Goal: Find specific page/section: Find specific page/section

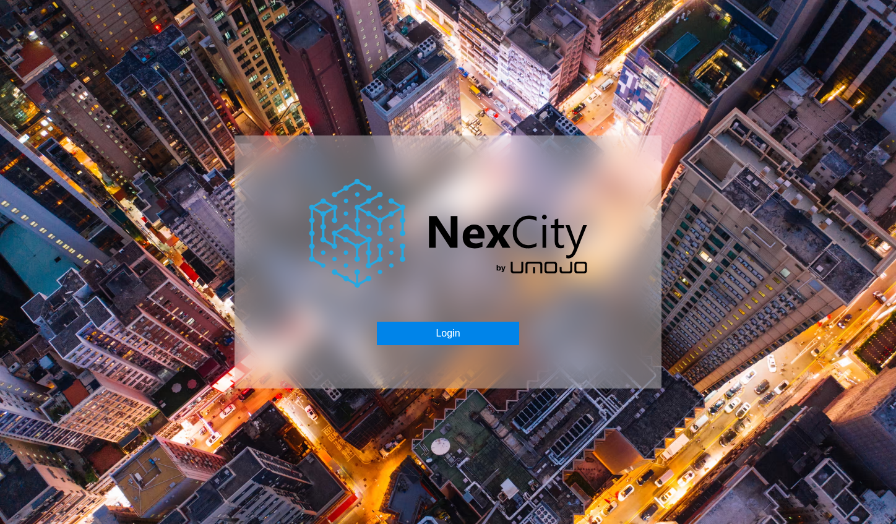
click at [454, 339] on button "Login" at bounding box center [448, 334] width 142 height 24
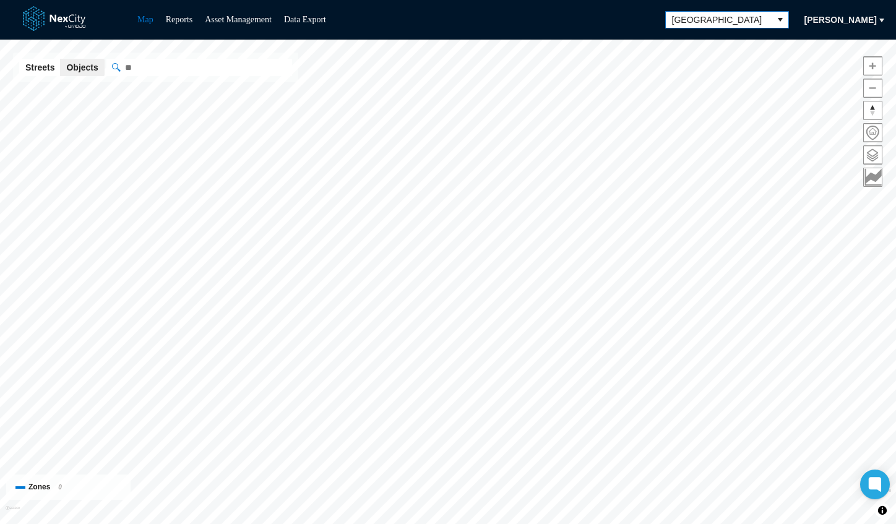
click at [772, 23] on button "select" at bounding box center [780, 20] width 16 height 16
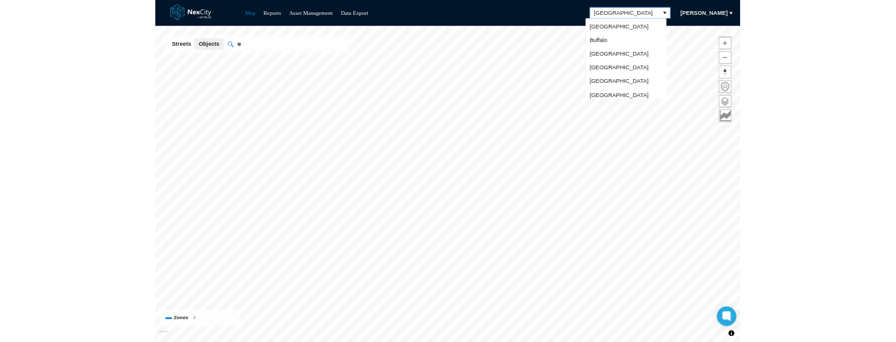
scroll to position [25, 0]
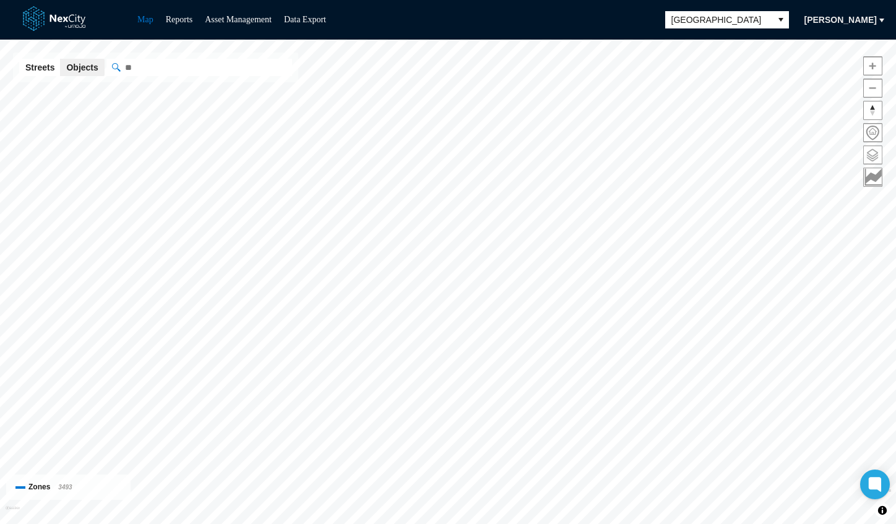
click at [873, 149] on span at bounding box center [873, 155] width 18 height 18
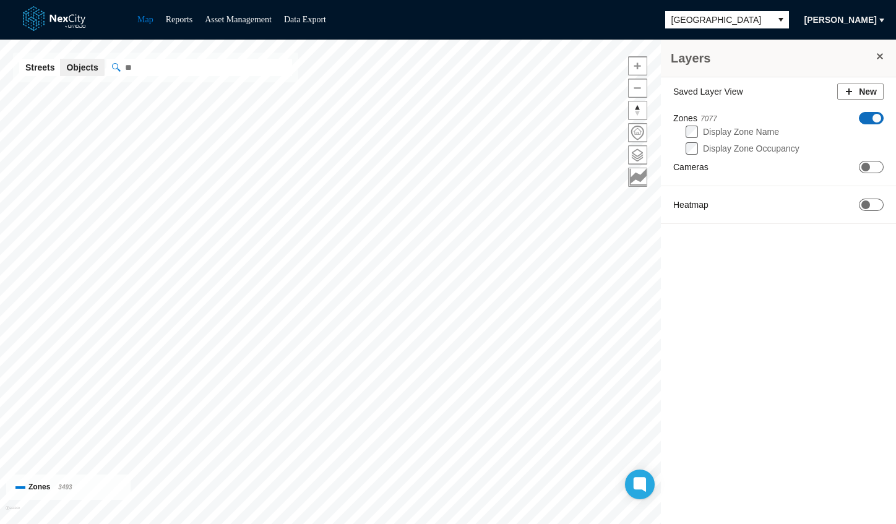
drag, startPoint x: 868, startPoint y: 163, endPoint x: 873, endPoint y: 150, distance: 13.3
click at [868, 163] on span at bounding box center [866, 167] width 9 height 9
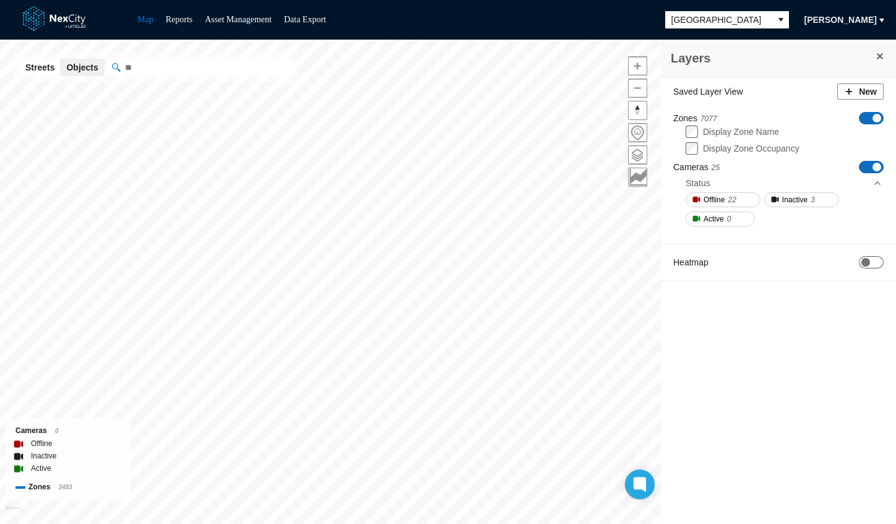
click at [868, 115] on span "ON OFF" at bounding box center [871, 118] width 25 height 12
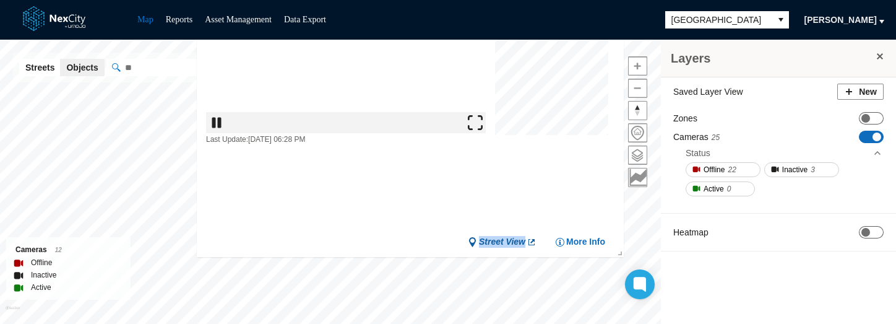
drag, startPoint x: 537, startPoint y: 189, endPoint x: 524, endPoint y: 239, distance: 51.2
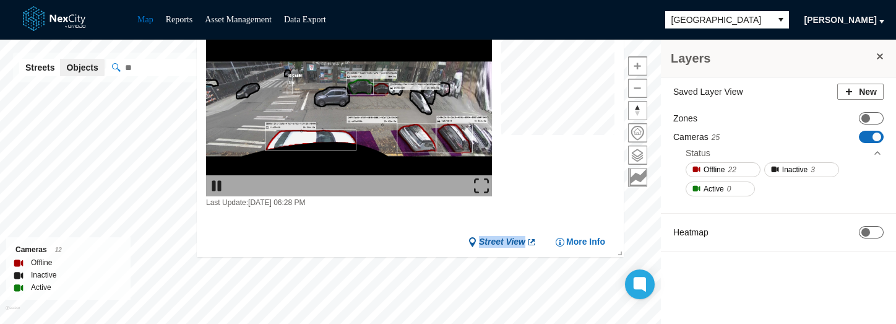
click at [527, 218] on div "Last Update: [DATE] 06:28 PM Street View More Info" at bounding box center [410, 114] width 427 height 205
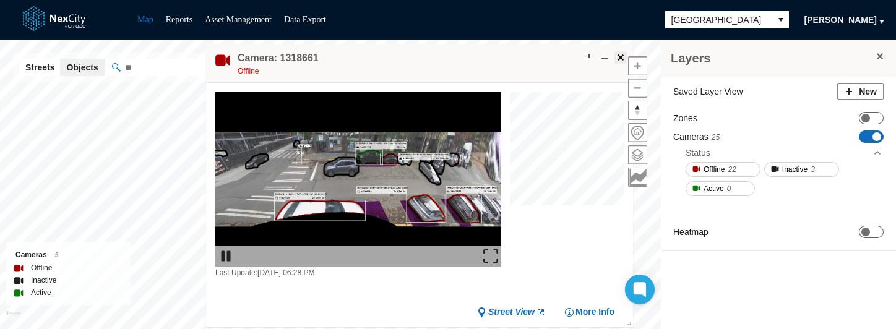
click at [621, 58] on span at bounding box center [621, 58] width 10 height 10
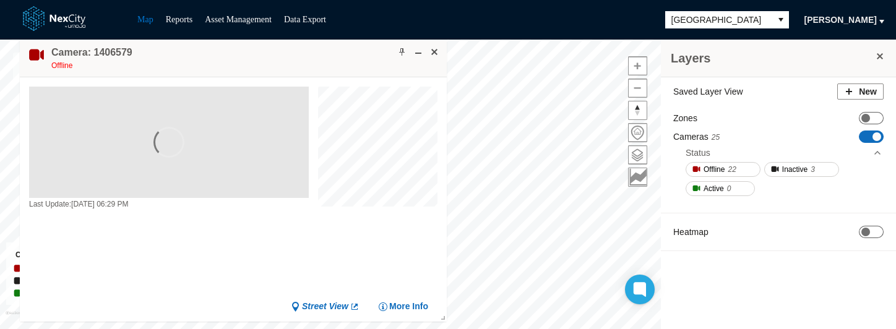
drag, startPoint x: 334, startPoint y: 69, endPoint x: 347, endPoint y: 61, distance: 15.5
click at [347, 61] on div "Camera: 1406579 Offline" at bounding box center [233, 57] width 427 height 39
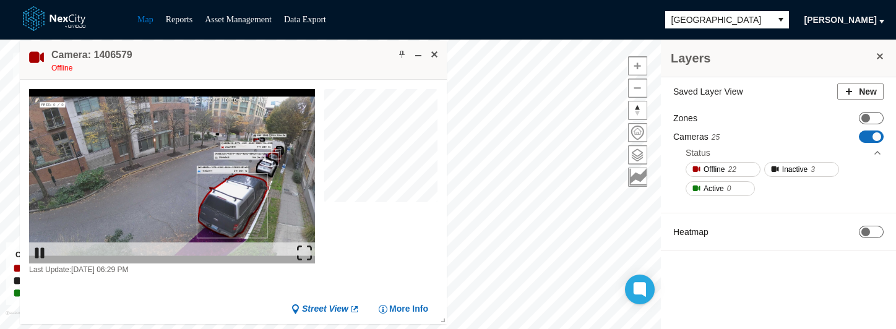
drag, startPoint x: 345, startPoint y: 53, endPoint x: 347, endPoint y: 59, distance: 6.5
click at [347, 59] on div "Camera: 1406579 Offline" at bounding box center [233, 60] width 427 height 39
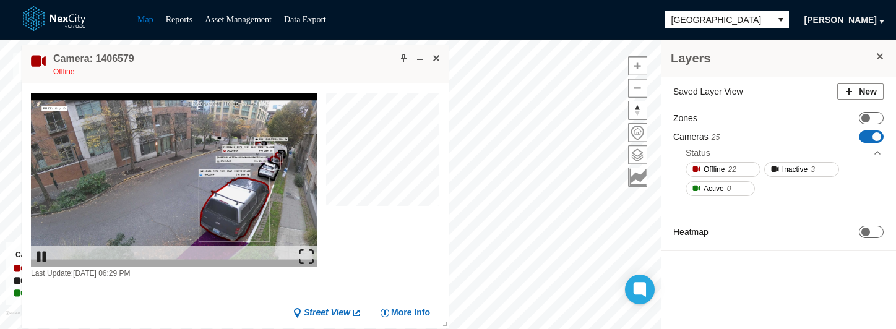
click at [348, 59] on div "Camera: 1406579 Offline" at bounding box center [235, 64] width 427 height 39
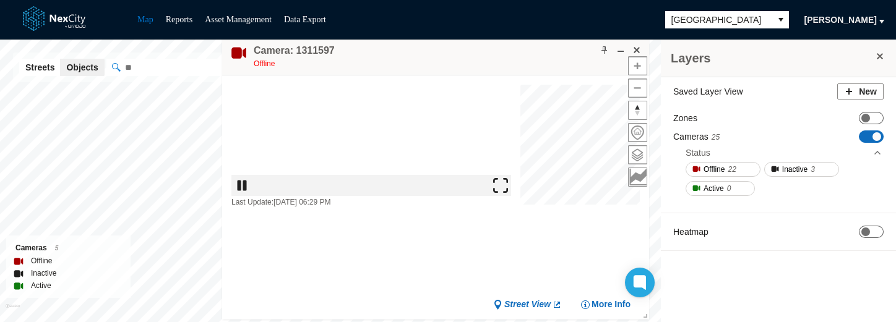
drag, startPoint x: 452, startPoint y: 69, endPoint x: 446, endPoint y: 59, distance: 10.8
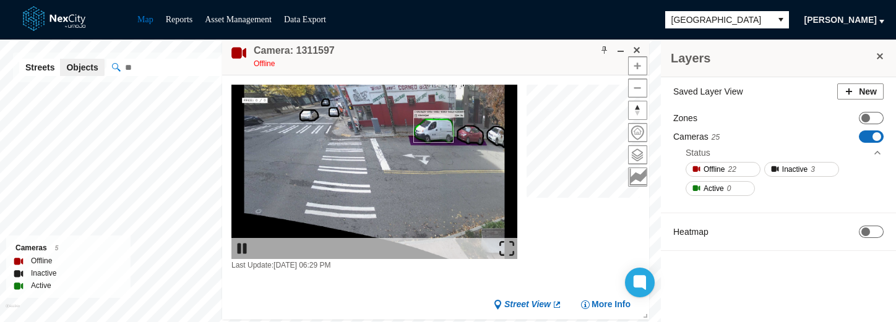
click at [446, 59] on div "Camera: 1311597 Offline" at bounding box center [435, 56] width 427 height 39
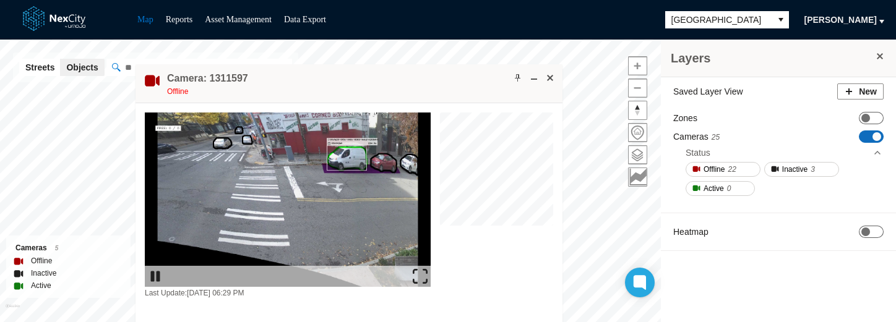
drag, startPoint x: 446, startPoint y: 58, endPoint x: 280, endPoint y: 90, distance: 168.8
click at [280, 90] on div "Camera: 1311597 Offline" at bounding box center [349, 83] width 427 height 39
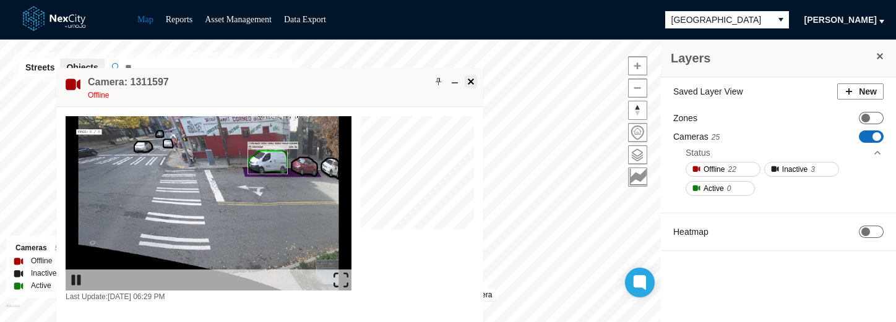
click at [472, 80] on span at bounding box center [471, 82] width 10 height 10
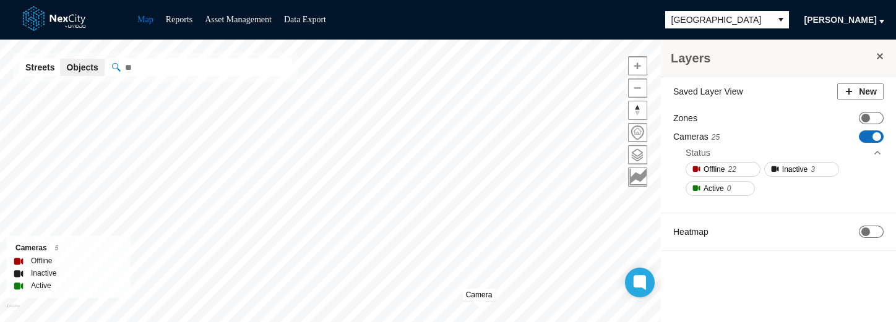
click at [876, 131] on span "ON OFF" at bounding box center [871, 137] width 25 height 12
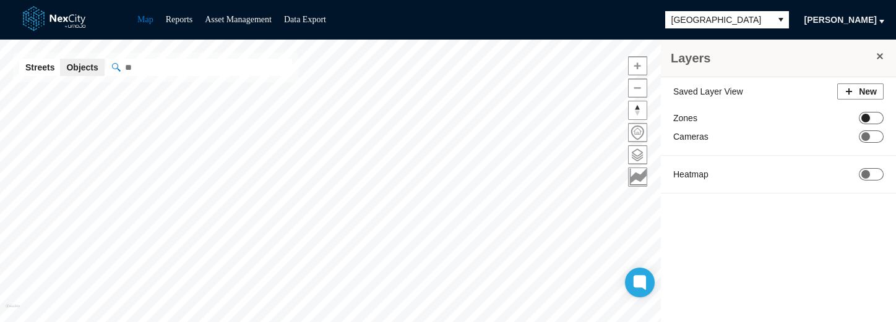
click at [871, 115] on span "ON OFF" at bounding box center [871, 118] width 25 height 12
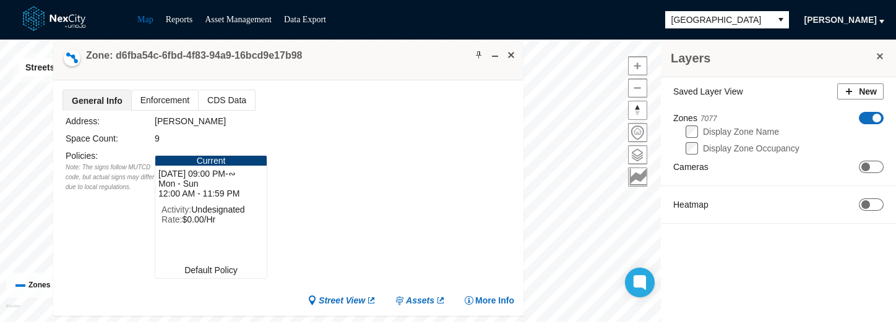
drag, startPoint x: 378, startPoint y: 61, endPoint x: 384, endPoint y: 57, distance: 7.6
click at [384, 57] on div "Zone: d6fba54c-6fbd-4f83-94a9-16bcd9e17b98" at bounding box center [288, 60] width 470 height 39
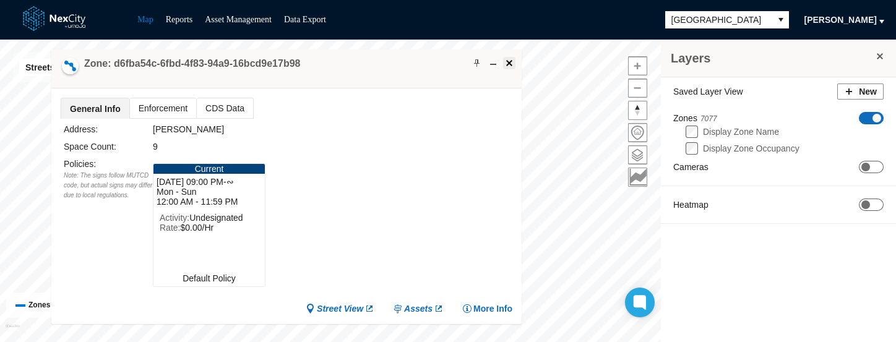
click at [504, 61] on span at bounding box center [509, 63] width 10 height 10
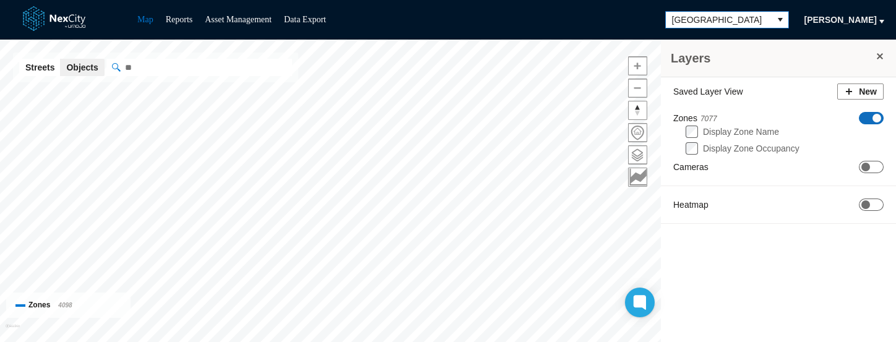
click at [778, 15] on icon "select" at bounding box center [780, 20] width 10 height 10
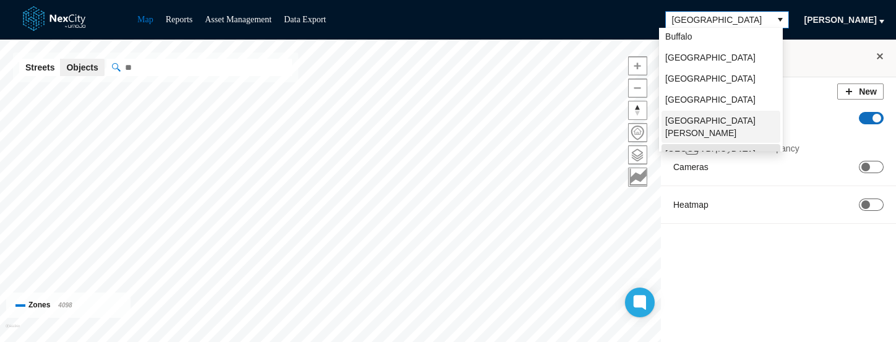
click at [693, 118] on span "[GEOGRAPHIC_DATA][PERSON_NAME]" at bounding box center [720, 126] width 111 height 25
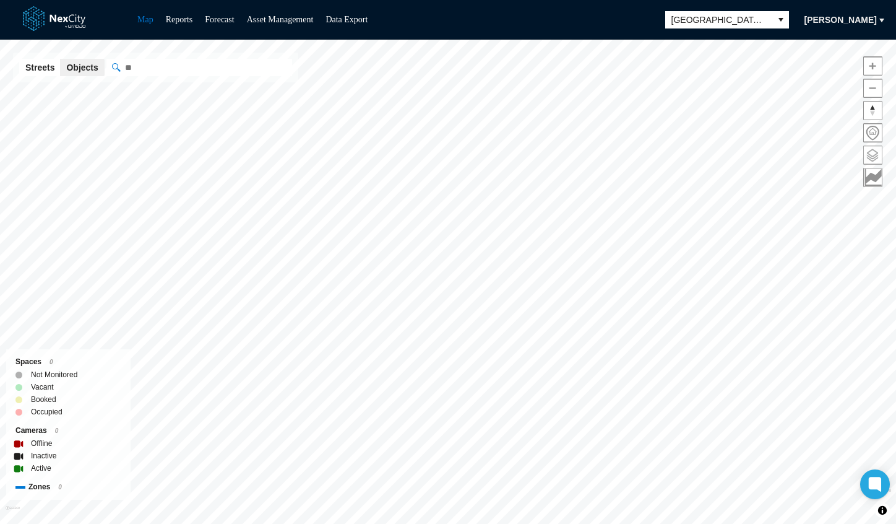
click at [871, 157] on span at bounding box center [873, 155] width 18 height 18
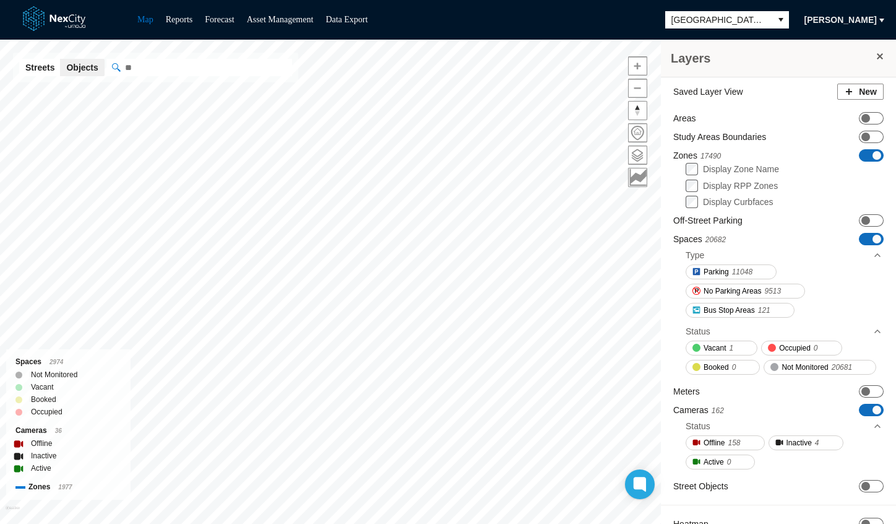
click at [873, 157] on span at bounding box center [877, 155] width 9 height 9
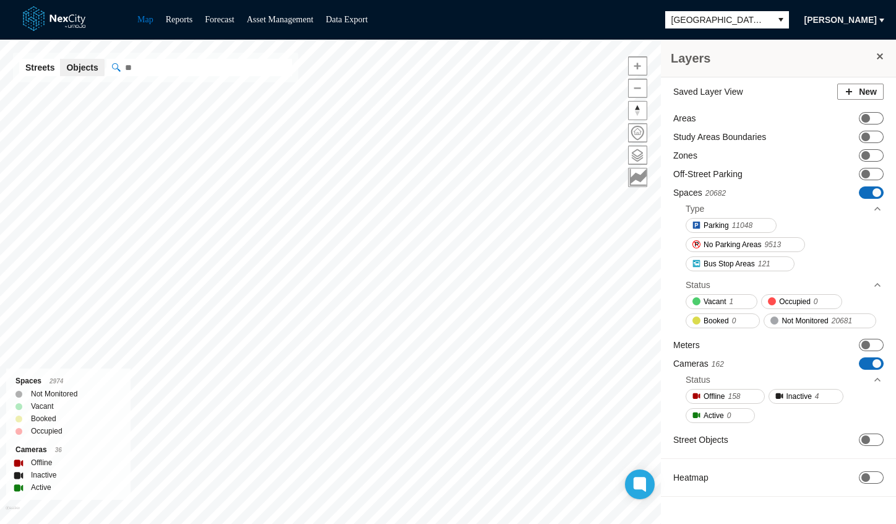
click at [862, 189] on span "ON OFF" at bounding box center [871, 192] width 25 height 12
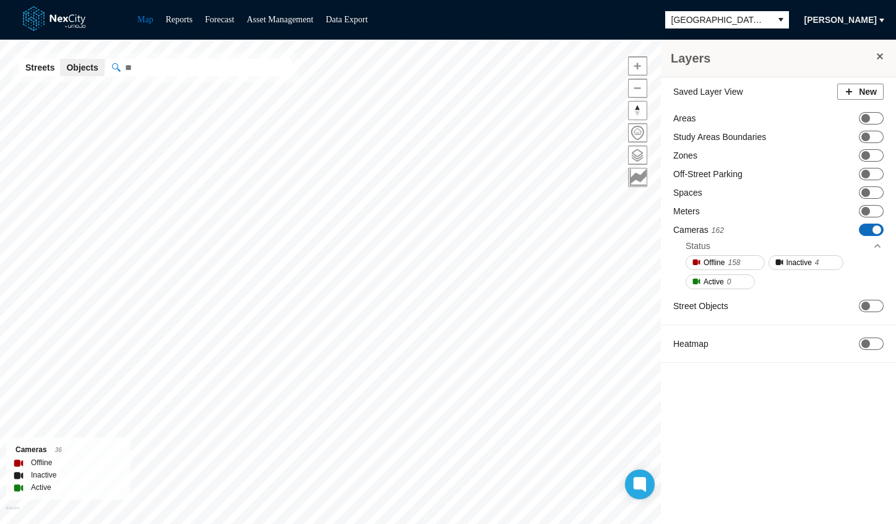
click at [876, 231] on span at bounding box center [877, 229] width 9 height 9
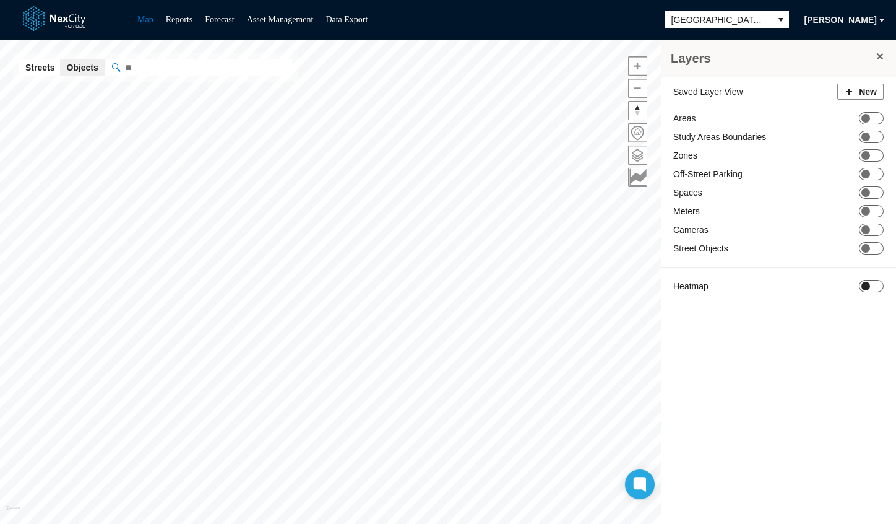
click at [866, 290] on span "ON OFF" at bounding box center [871, 286] width 25 height 12
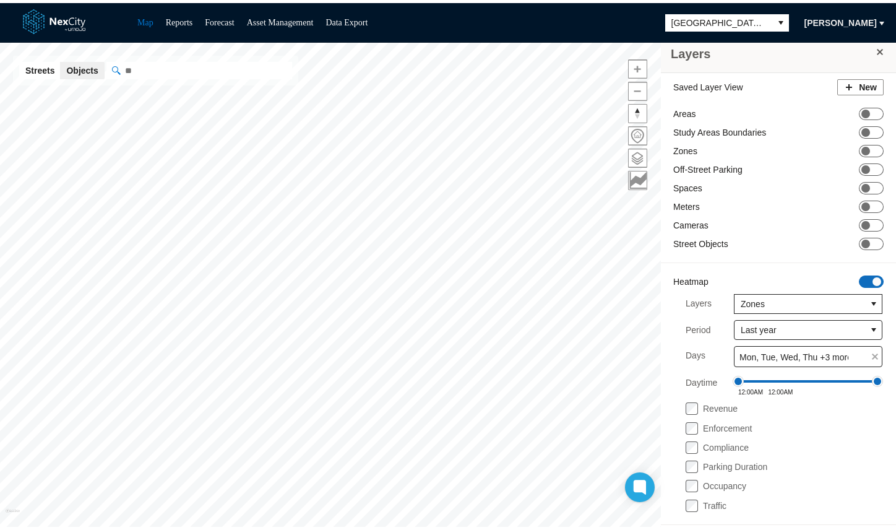
scroll to position [10, 0]
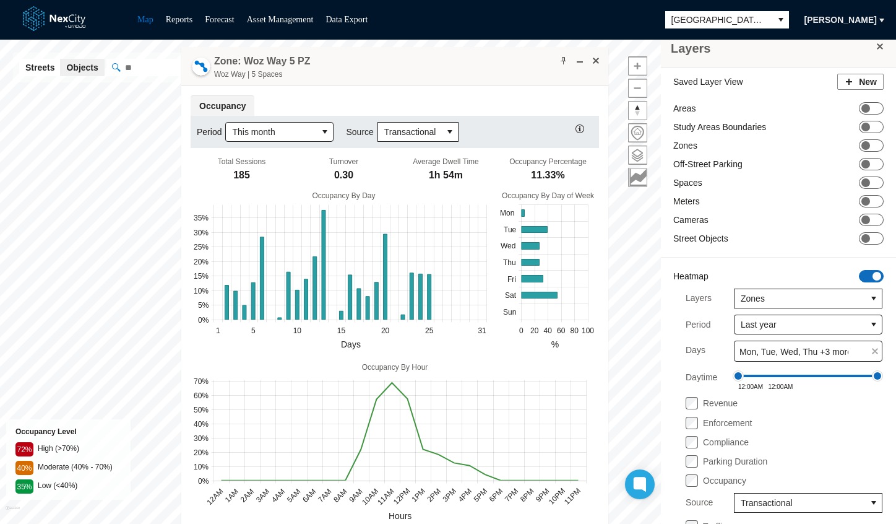
drag, startPoint x: 389, startPoint y: 369, endPoint x: 473, endPoint y: 58, distance: 321.9
click at [473, 58] on div "Zone: Woz Way 5 PZ Woz Way | 5 Spaces" at bounding box center [394, 66] width 427 height 39
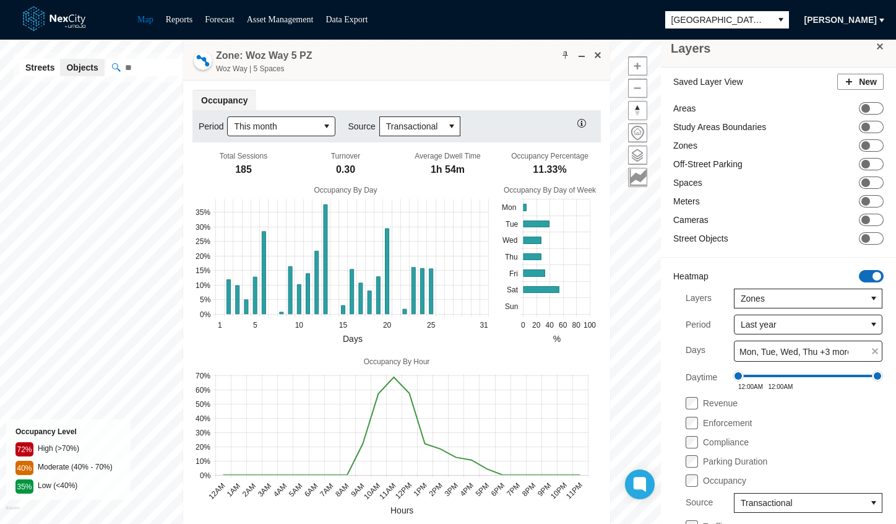
click at [476, 54] on div "Zone: Woz Way 5 PZ Woz Way | 5 Spaces" at bounding box center [396, 60] width 427 height 39
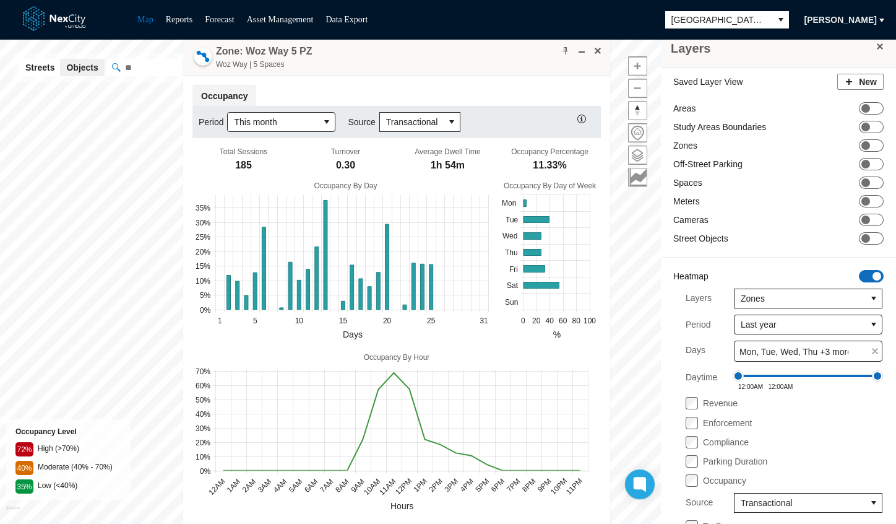
click at [476, 52] on div "Zone: Woz Way 5 PZ Woz Way | 5 Spaces" at bounding box center [396, 56] width 427 height 39
click at [875, 48] on span at bounding box center [880, 46] width 10 height 10
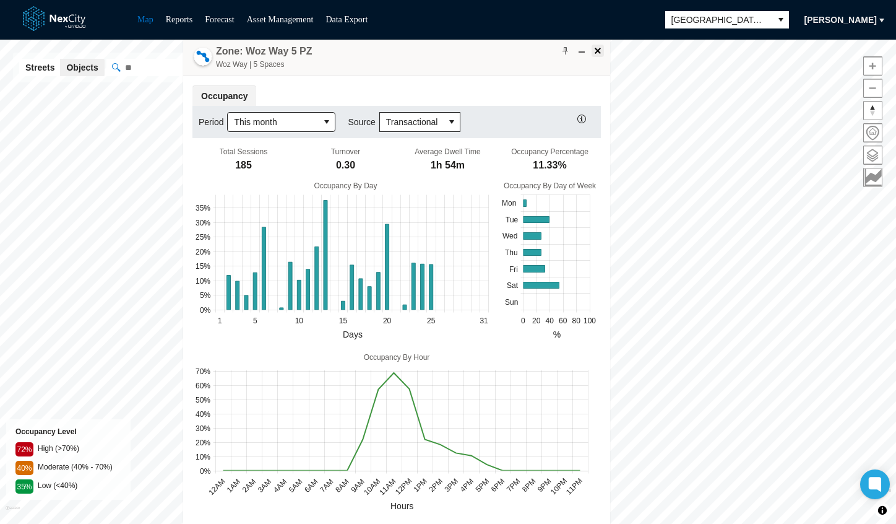
click at [595, 48] on span at bounding box center [598, 51] width 10 height 10
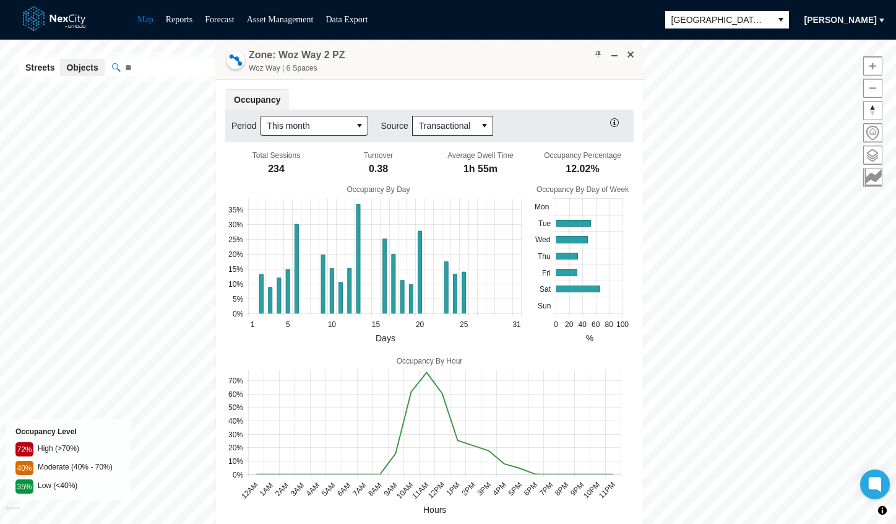
drag, startPoint x: 288, startPoint y: 325, endPoint x: 499, endPoint y: 54, distance: 343.9
click at [499, 54] on div "Zone: Woz Way 2 PZ Woz Way | 6 Spaces" at bounding box center [429, 60] width 427 height 39
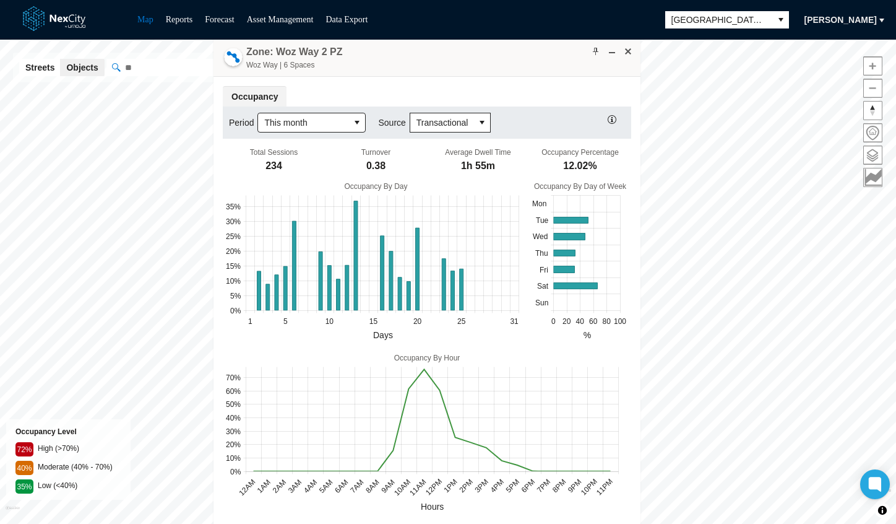
click at [511, 53] on div "Zone: Woz Way 2 PZ Woz Way | 6 Spaces" at bounding box center [427, 57] width 427 height 39
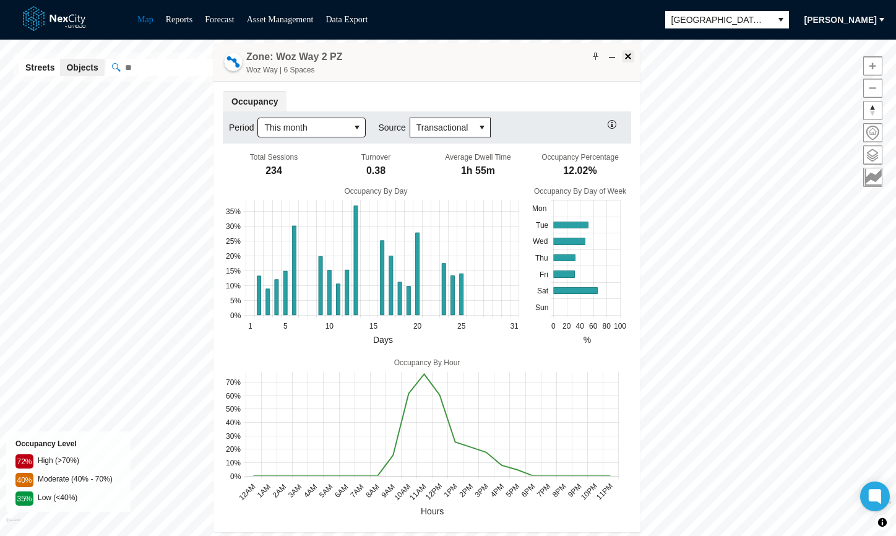
click at [624, 55] on span at bounding box center [628, 56] width 10 height 10
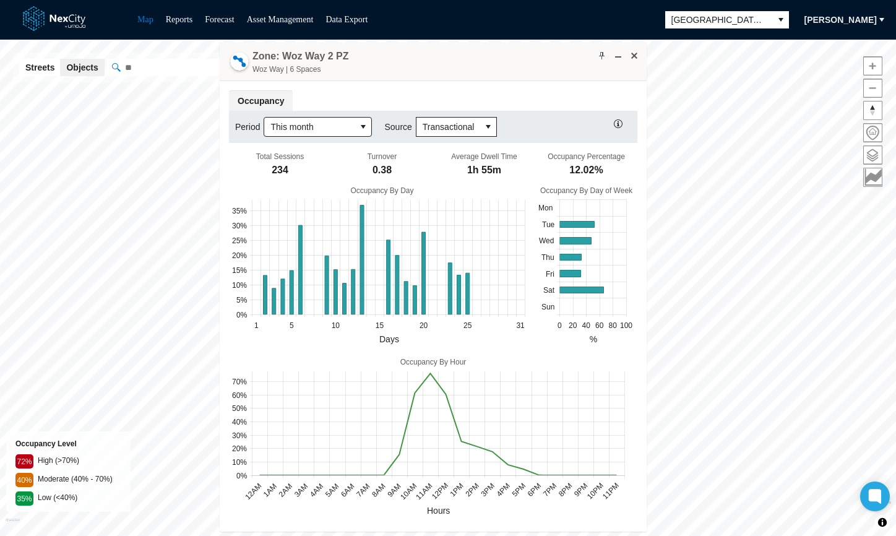
drag, startPoint x: 308, startPoint y: 333, endPoint x: 519, endPoint y: 54, distance: 350.3
click at [519, 54] on div "Zone: Woz Way 2 PZ Woz Way | 6 Spaces" at bounding box center [433, 61] width 427 height 39
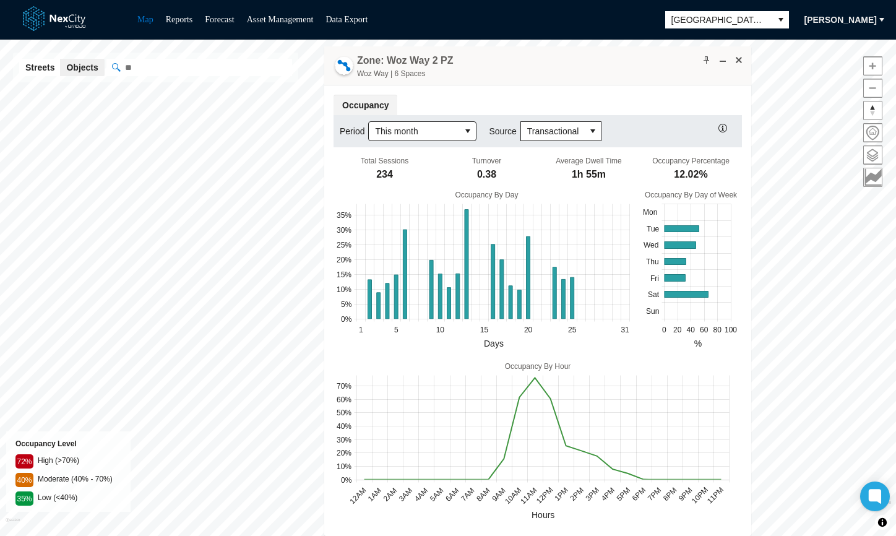
drag, startPoint x: 519, startPoint y: 54, endPoint x: 636, endPoint y: 61, distance: 116.6
click at [639, 57] on div "Zone: Woz Way 2 PZ Woz Way | 6 Spaces" at bounding box center [537, 65] width 427 height 39
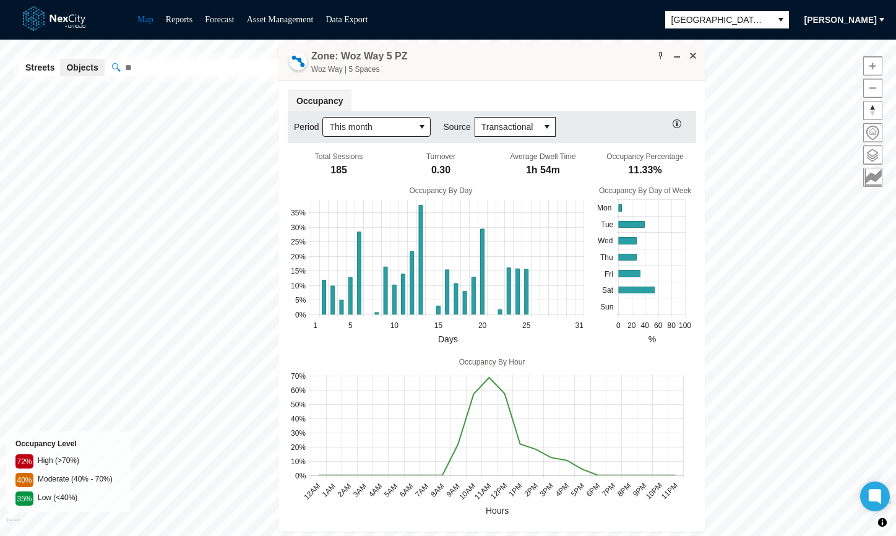
drag, startPoint x: 387, startPoint y: 377, endPoint x: 568, endPoint y: 57, distance: 367.8
click at [568, 57] on div "Zone: Woz Way 5 PZ Woz Way | 5 Spaces" at bounding box center [492, 61] width 427 height 39
